Goal: Task Accomplishment & Management: Manage account settings

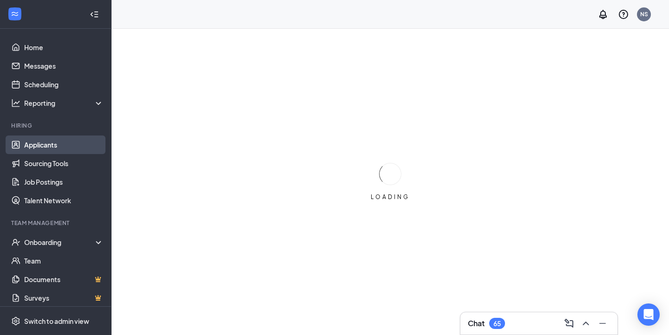
click at [67, 138] on link "Applicants" at bounding box center [63, 145] width 79 height 19
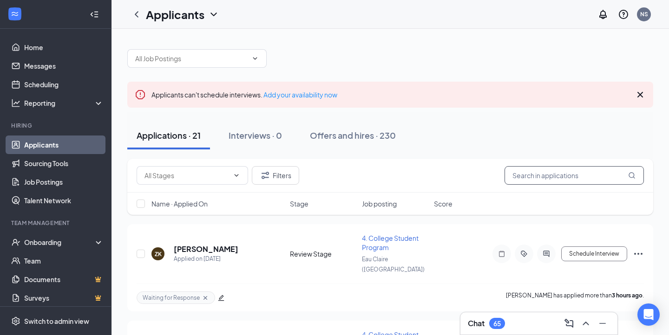
click at [568, 172] on input "text" at bounding box center [573, 175] width 139 height 19
paste input "Gutteridge"
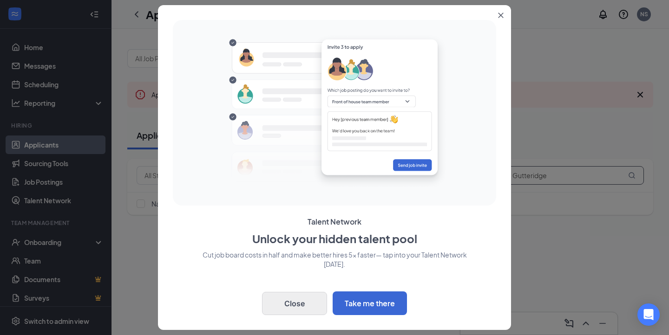
type input "Gutteridge"
click at [300, 304] on button "Close" at bounding box center [294, 303] width 65 height 23
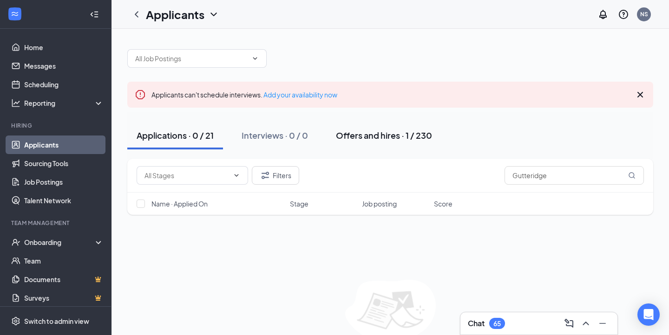
click at [352, 138] on div "Offers and hires · 1 / 230" at bounding box center [384, 136] width 96 height 12
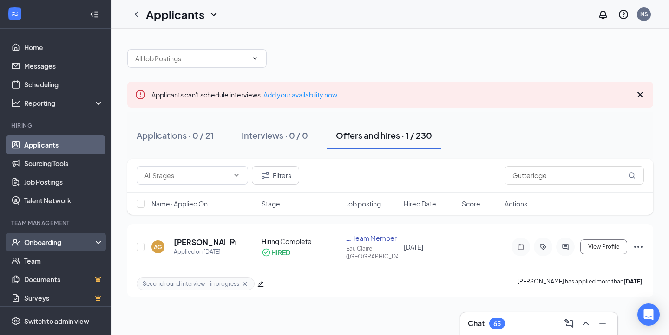
click at [68, 240] on div "Onboarding" at bounding box center [60, 242] width 72 height 9
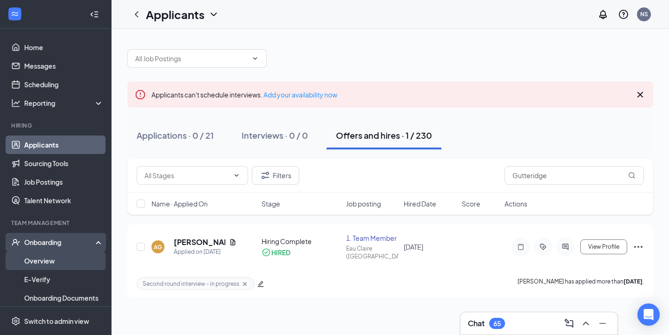
click at [46, 265] on link "Overview" at bounding box center [63, 261] width 79 height 19
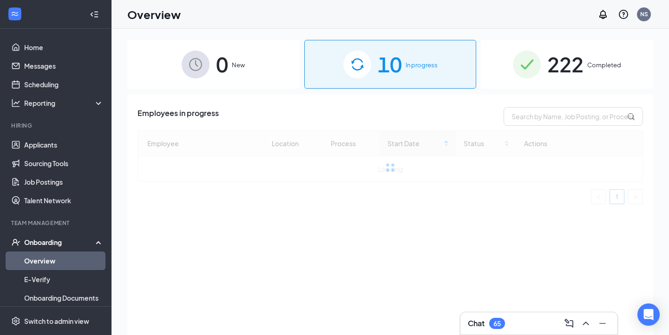
click at [377, 73] on div "10 In progress" at bounding box center [390, 64] width 172 height 49
click at [514, 117] on input "text" at bounding box center [572, 116] width 139 height 19
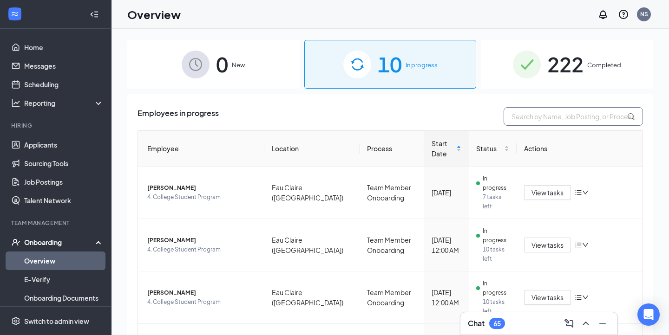
paste input "Gutteridge"
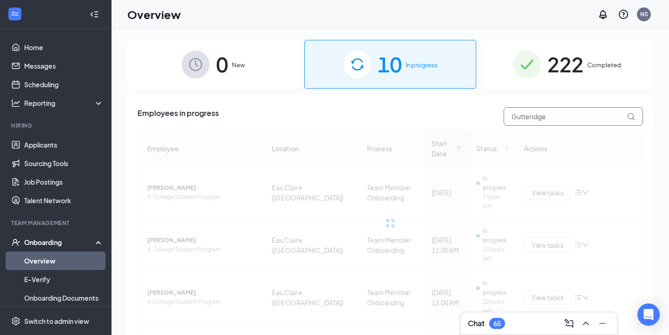
type input "Gutteridge"
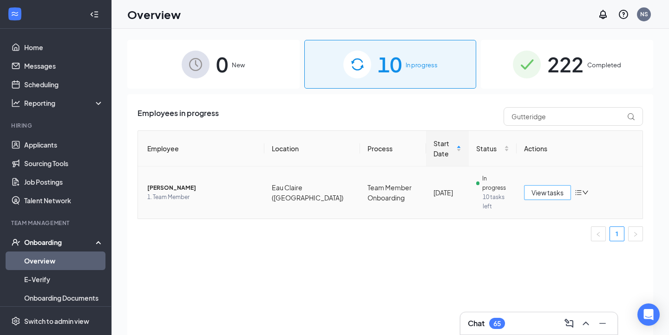
click at [538, 193] on span "View tasks" at bounding box center [547, 193] width 32 height 10
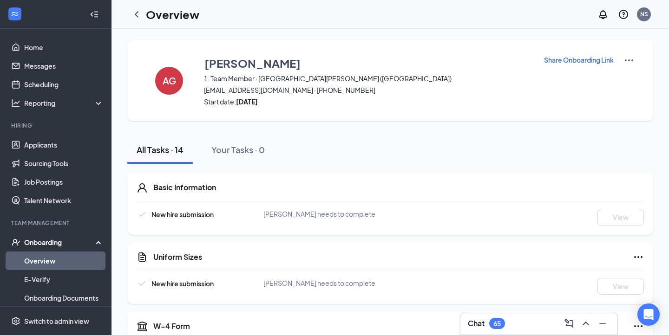
click at [594, 60] on p "Share Onboarding Link" at bounding box center [579, 59] width 70 height 9
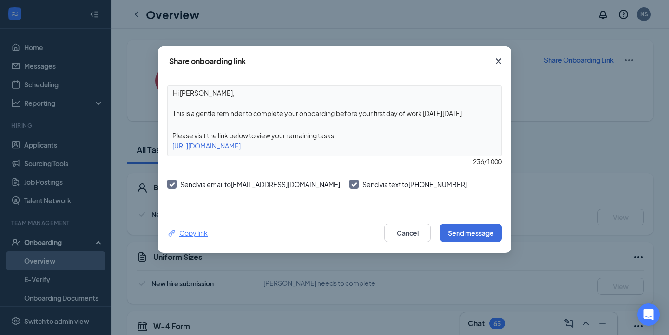
click at [182, 232] on div "Copy link" at bounding box center [187, 233] width 40 height 10
click at [465, 234] on button "Send message" at bounding box center [471, 233] width 62 height 19
